Goal: Task Accomplishment & Management: Use online tool/utility

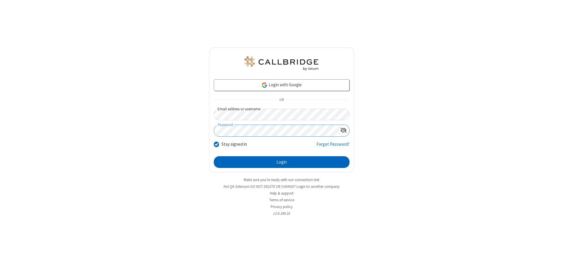
click at [281, 162] on button "Login" at bounding box center [282, 163] width 136 height 12
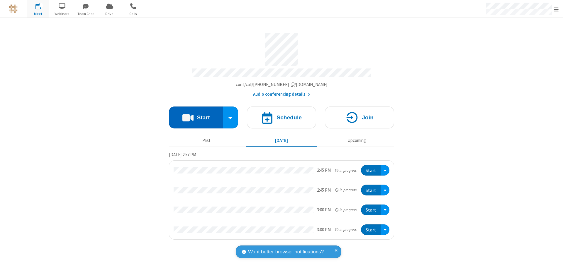
click at [196, 115] on button "Start" at bounding box center [196, 118] width 54 height 22
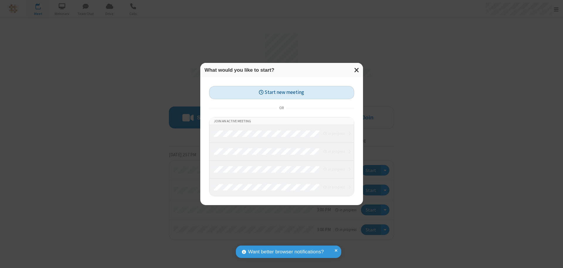
click at [281, 93] on button "Start new meeting" at bounding box center [281, 92] width 145 height 13
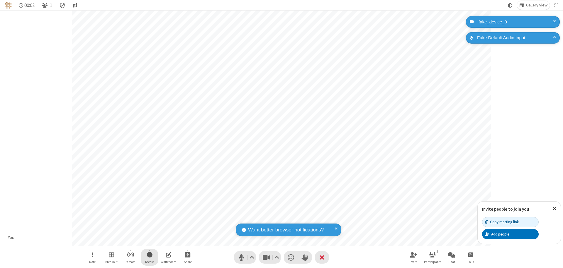
click at [149, 258] on span "Start recording" at bounding box center [150, 254] width 6 height 7
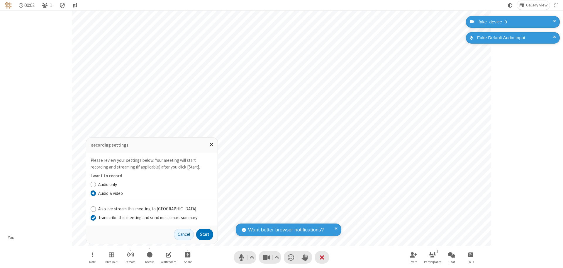
click at [93, 218] on input "Transcribe this meeting and send me a smart summary" at bounding box center [94, 218] width 6 height 6
click at [205, 235] on button "Start" at bounding box center [204, 235] width 17 height 12
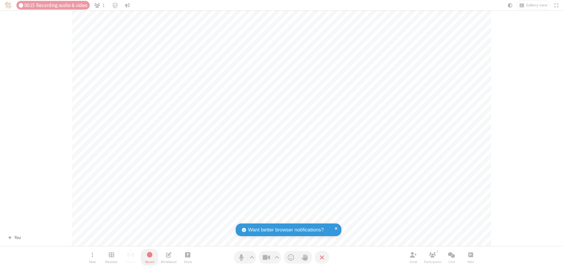
click at [149, 258] on span "Stop recording" at bounding box center [149, 254] width 7 height 7
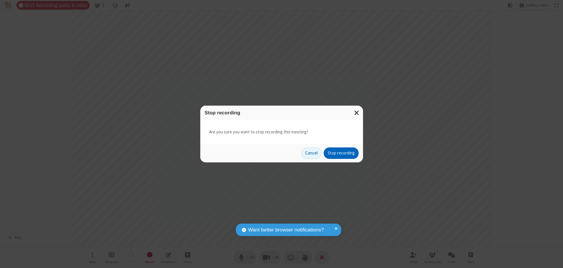
click at [341, 153] on button "Stop recording" at bounding box center [341, 154] width 35 height 12
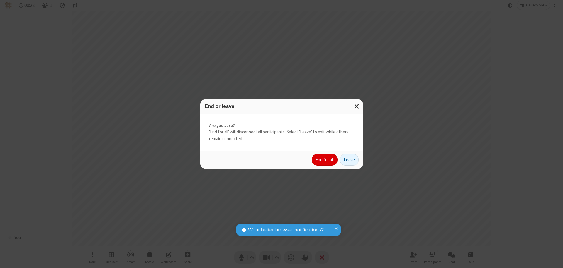
click at [325, 160] on button "End for all" at bounding box center [325, 160] width 26 height 12
